Goal: Task Accomplishment & Management: Use online tool/utility

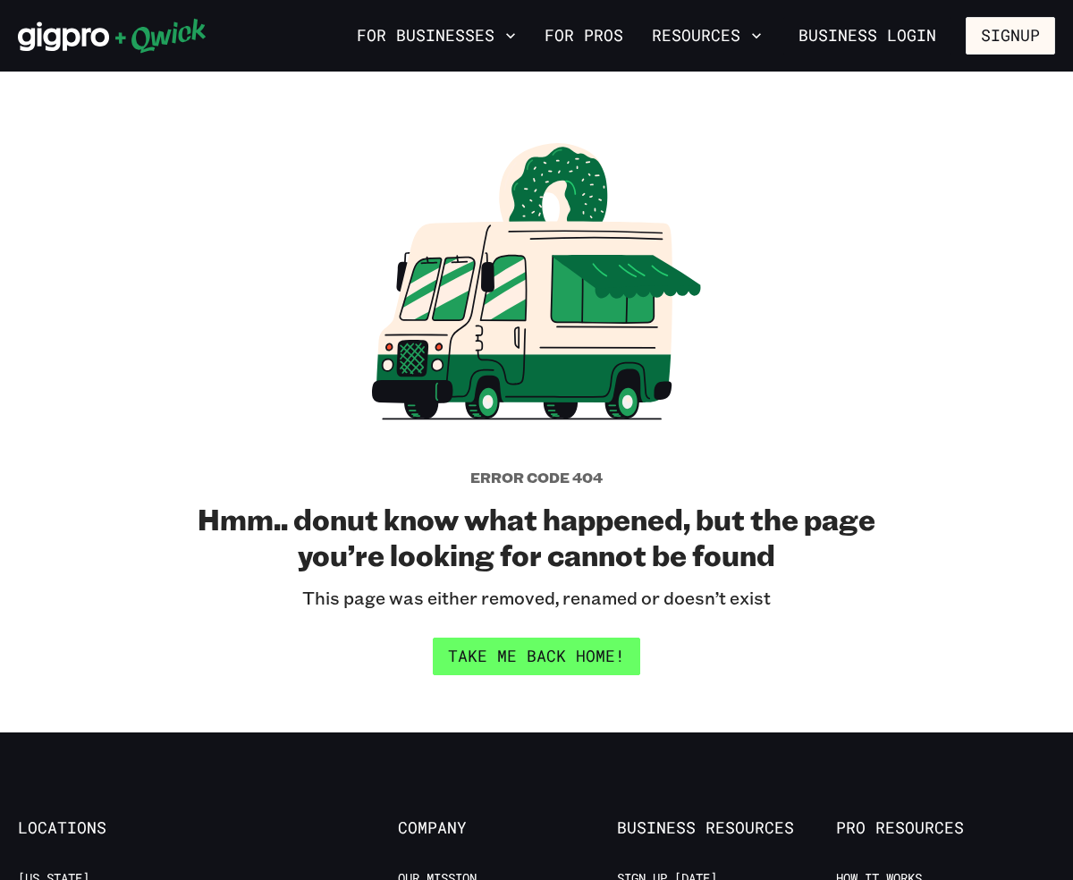
click at [550, 657] on link "Take me back home!" at bounding box center [536, 656] width 207 height 38
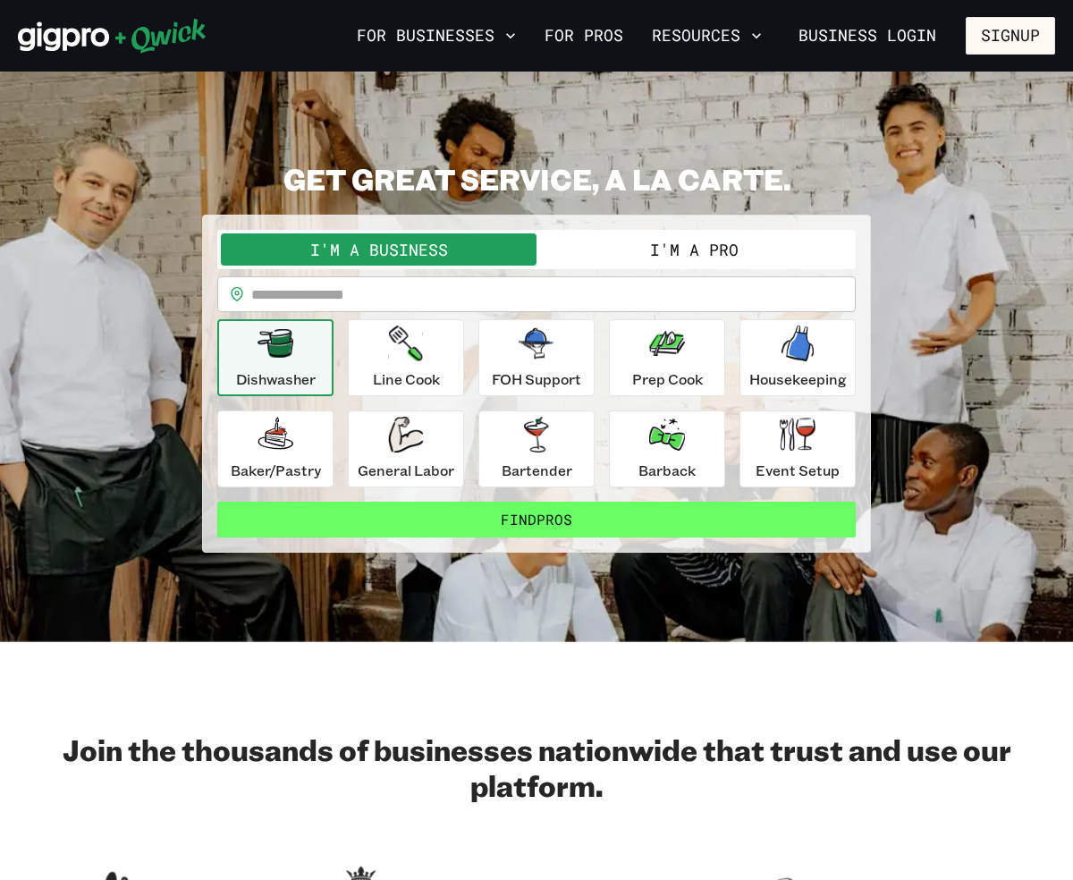
click at [490, 513] on button "Find Pros" at bounding box center [536, 520] width 638 height 36
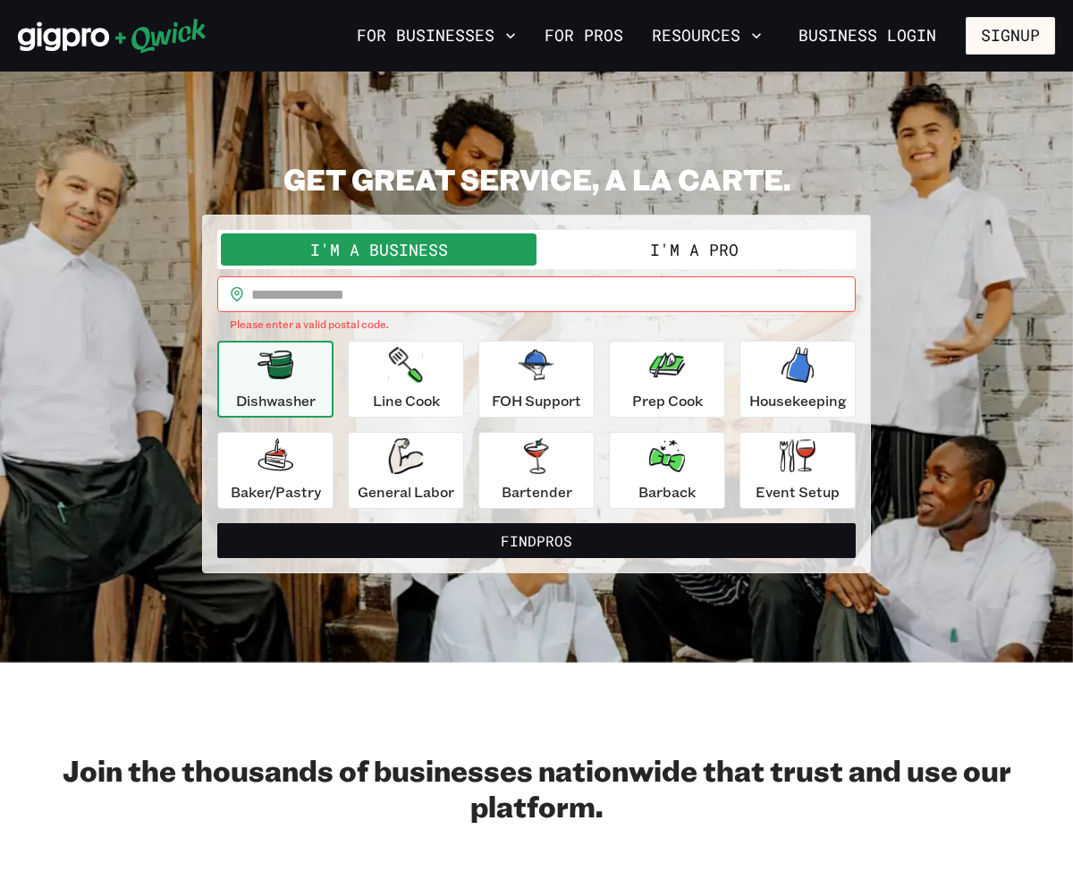
click at [636, 258] on button "I'm a Pro" at bounding box center [694, 249] width 316 height 32
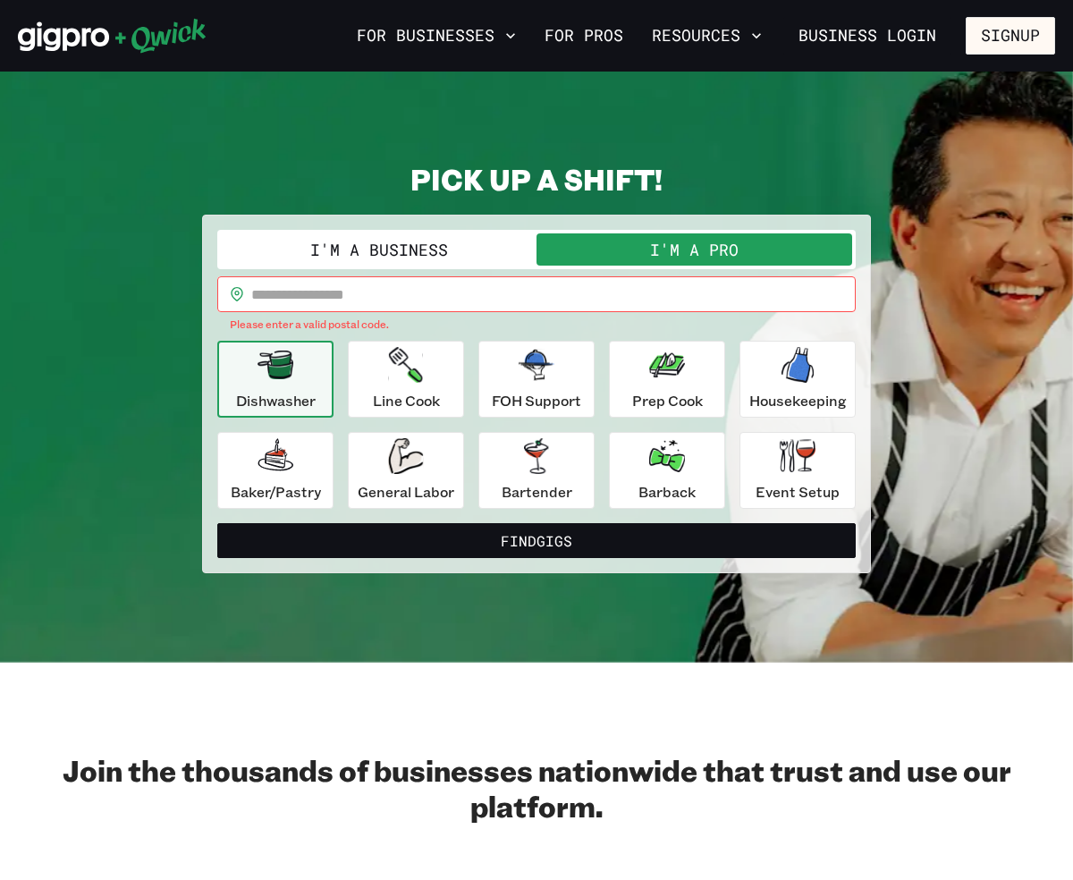
click at [294, 292] on input "text" at bounding box center [553, 294] width 604 height 36
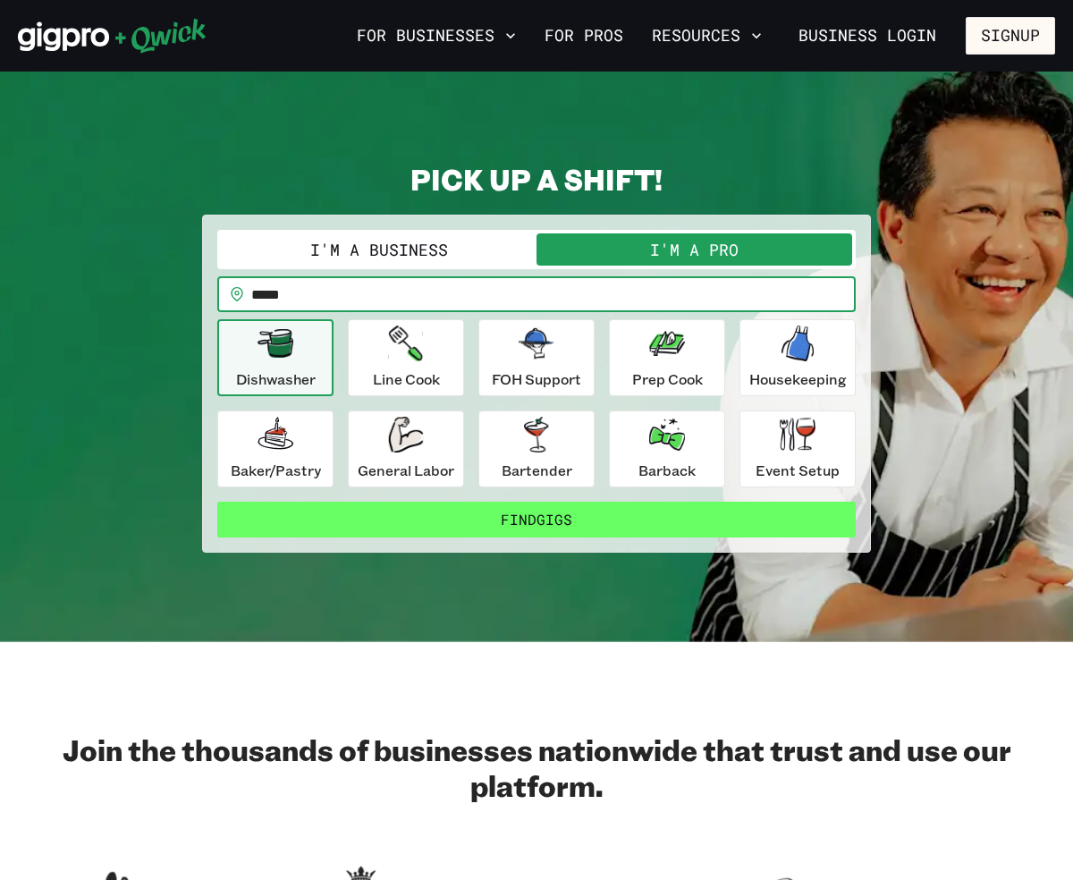
type input "*****"
click at [545, 524] on button "Find Gigs" at bounding box center [536, 520] width 638 height 36
